Goal: Check status: Check status

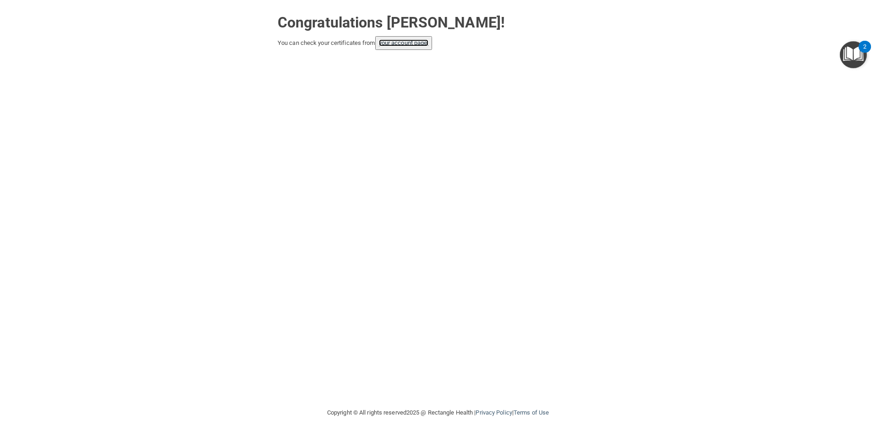
click at [399, 44] on link "your account page!" at bounding box center [404, 42] width 50 height 7
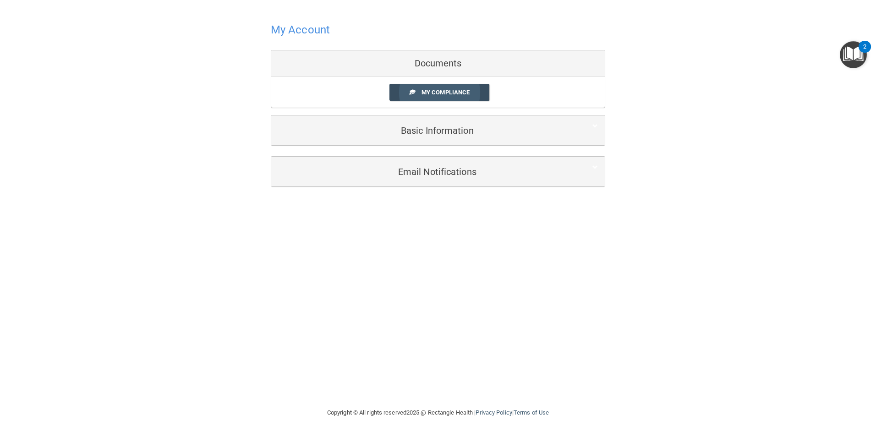
click at [460, 92] on span "My Compliance" at bounding box center [445, 92] width 48 height 7
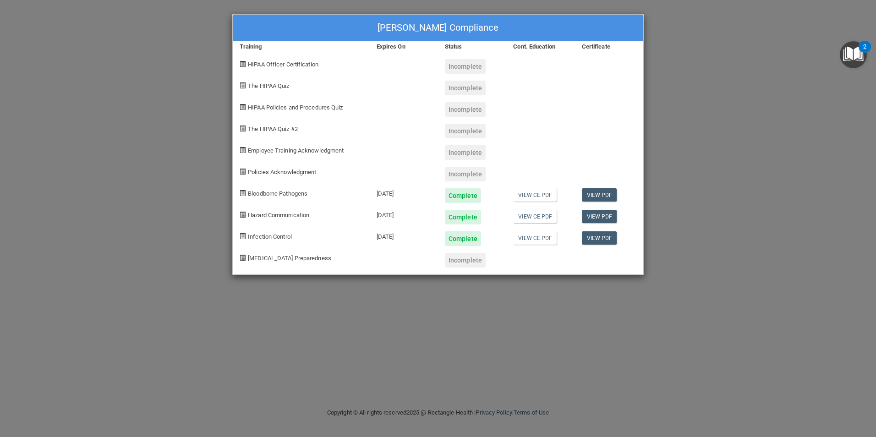
click at [140, 49] on div "[PERSON_NAME] Compliance Training Expires On Status Cont. Education Certificate…" at bounding box center [438, 218] width 876 height 437
